Goal: Check status: Check status

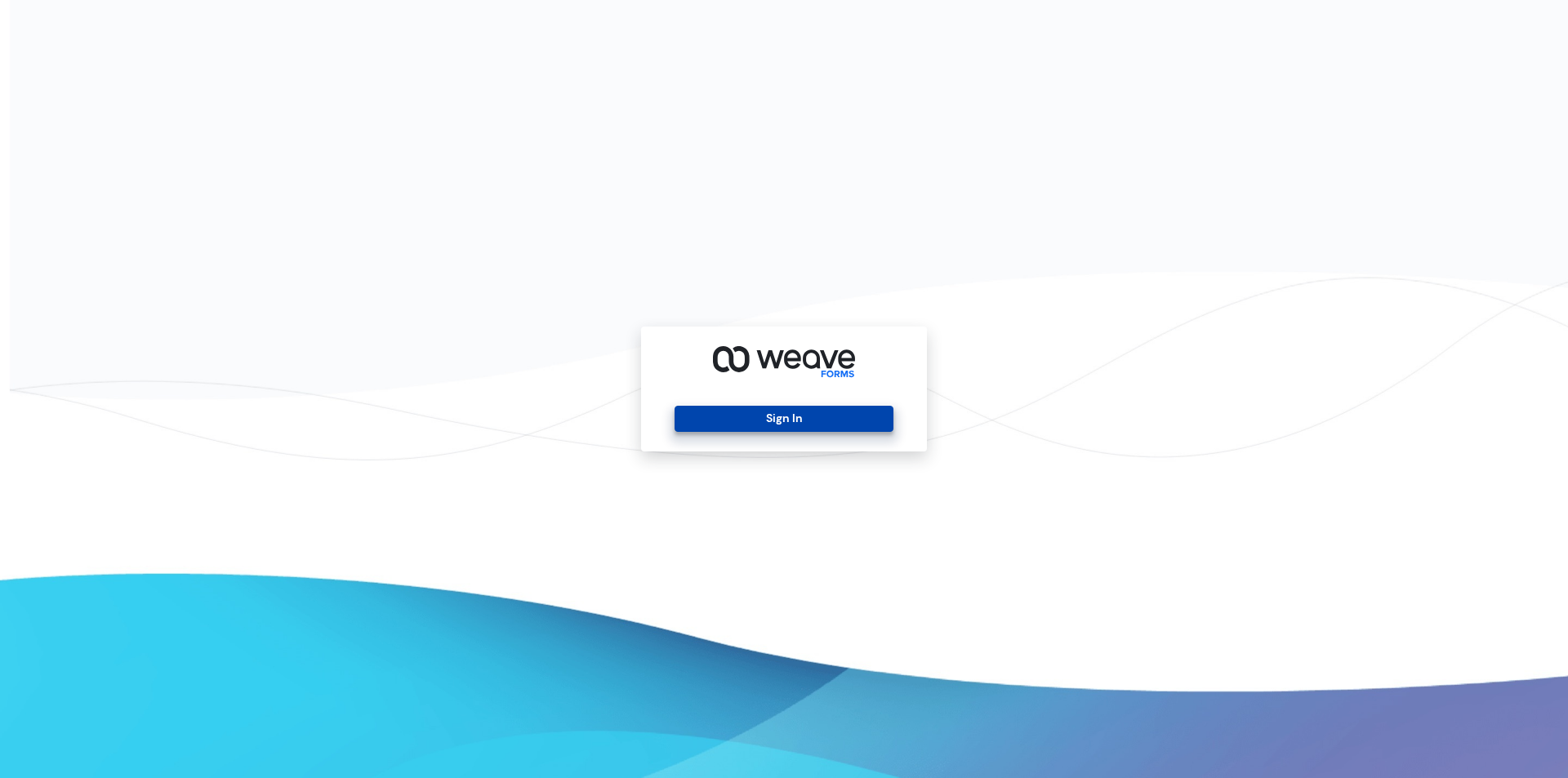
click at [689, 425] on button "Sign In" at bounding box center [784, 419] width 218 height 26
